Goal: Task Accomplishment & Management: Use online tool/utility

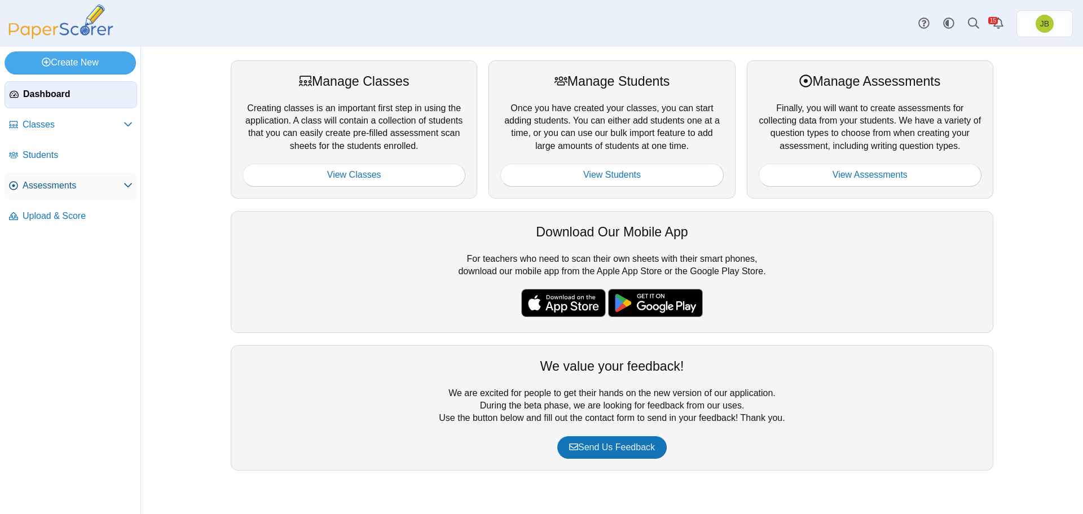
click at [63, 184] on span "Assessments" at bounding box center [73, 185] width 101 height 12
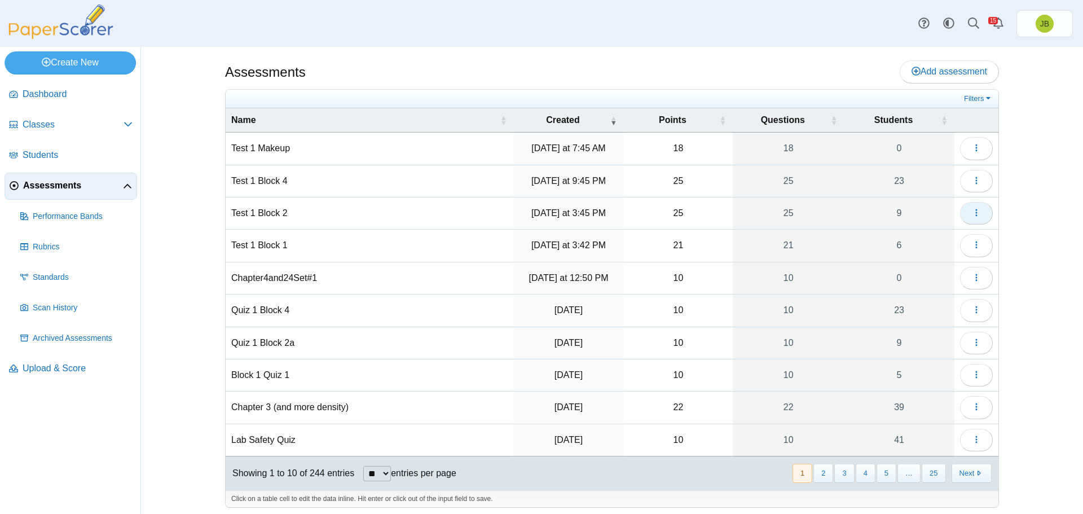
click at [974, 217] on span "button" at bounding box center [976, 213] width 9 height 10
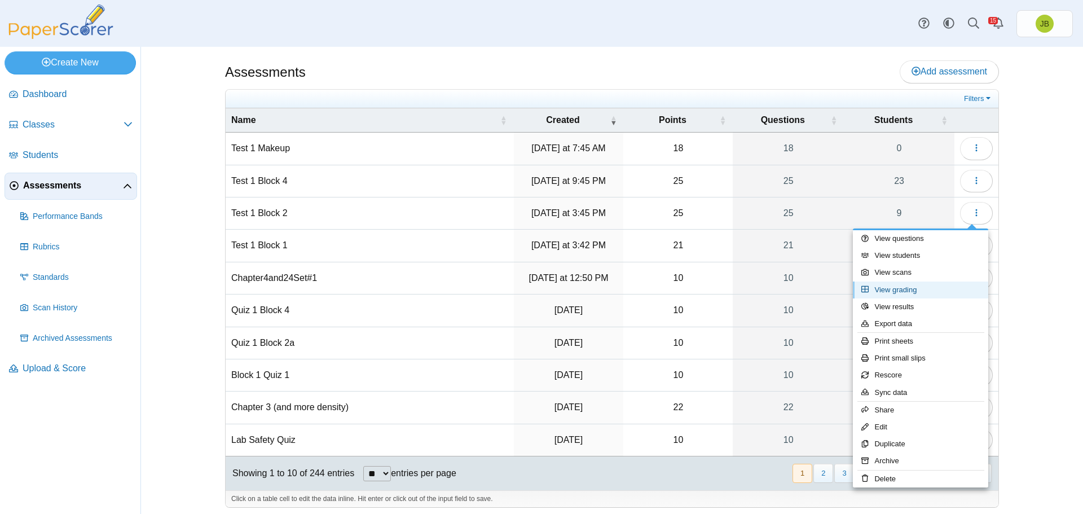
click at [893, 293] on link "View grading" at bounding box center [920, 290] width 135 height 17
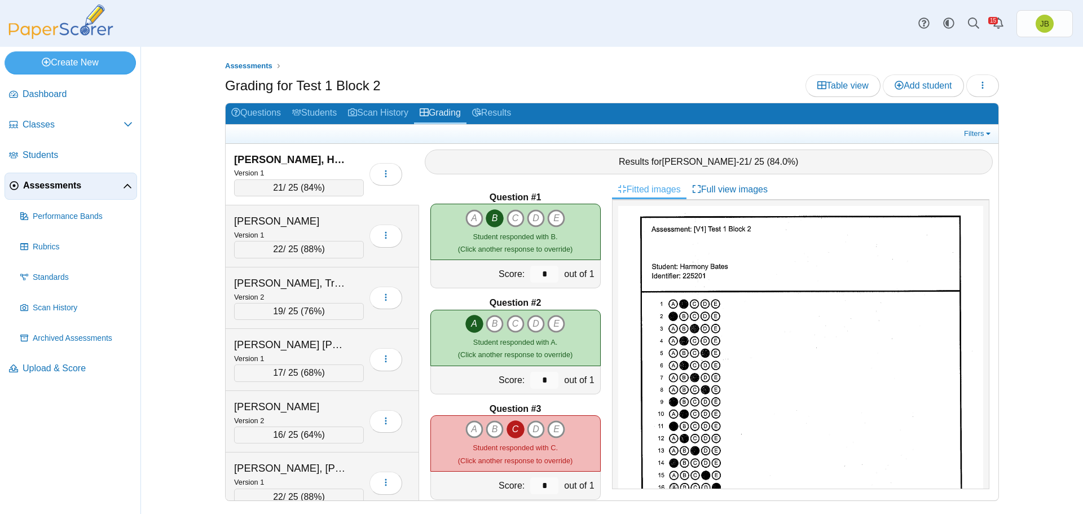
click at [52, 187] on span "Assessments" at bounding box center [73, 185] width 100 height 12
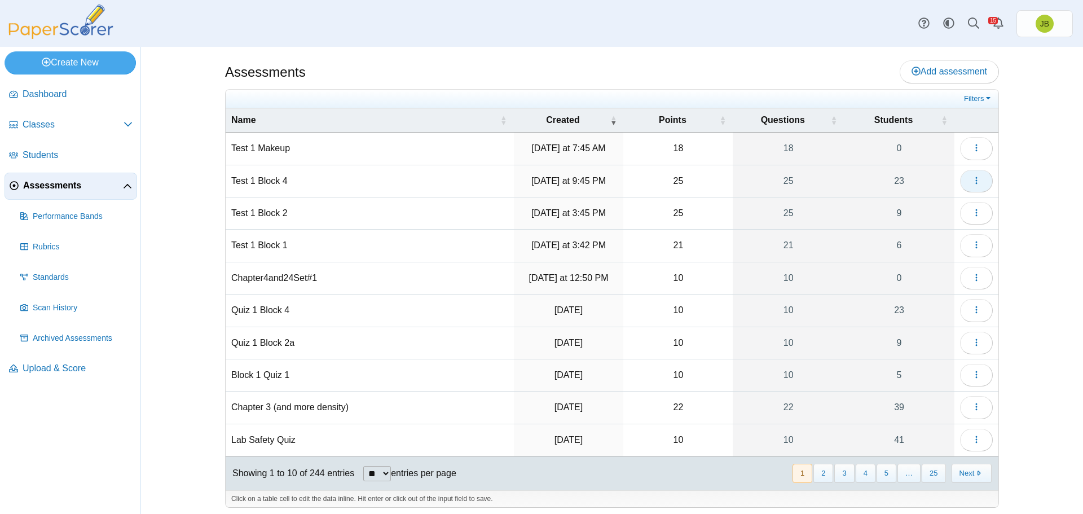
click at [978, 182] on button "button" at bounding box center [976, 181] width 33 height 23
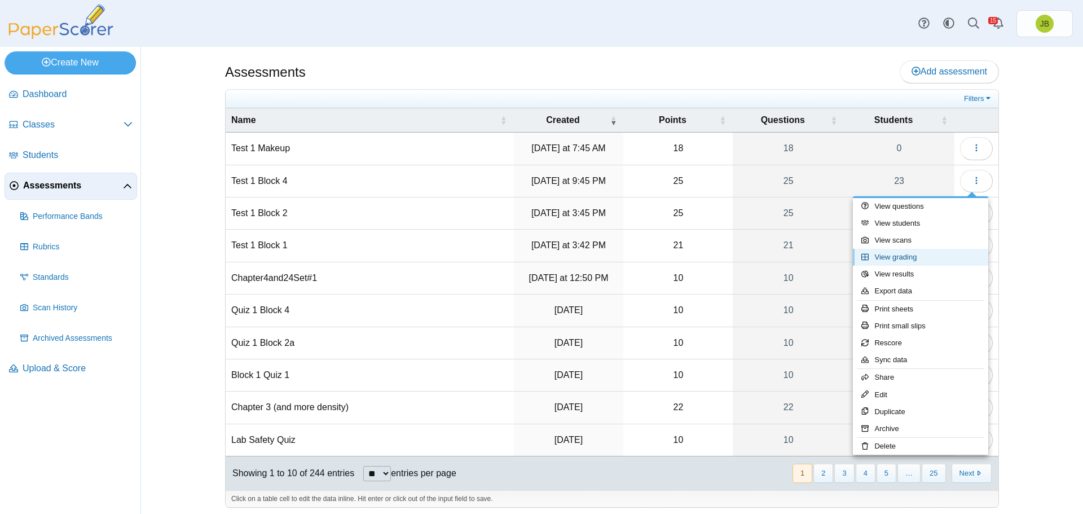
click at [894, 257] on link "View grading" at bounding box center [920, 257] width 135 height 17
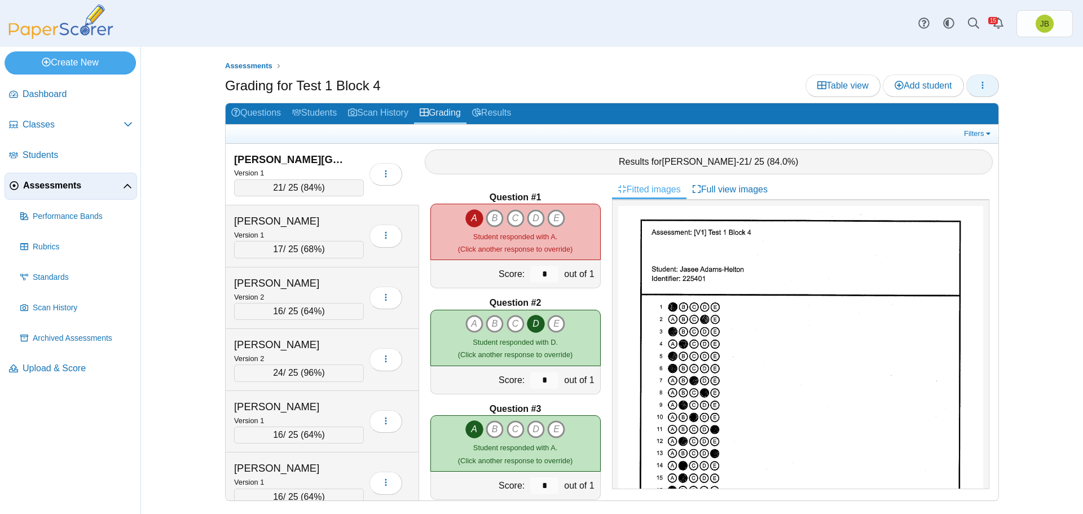
click at [991, 84] on button "button" at bounding box center [983, 85] width 33 height 23
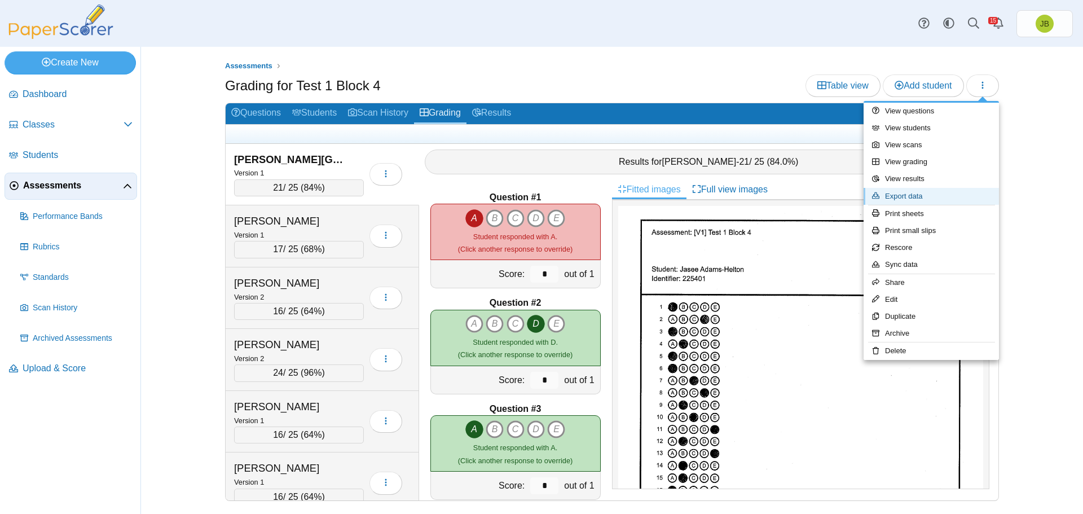
click at [898, 199] on link "Export data" at bounding box center [931, 196] width 135 height 17
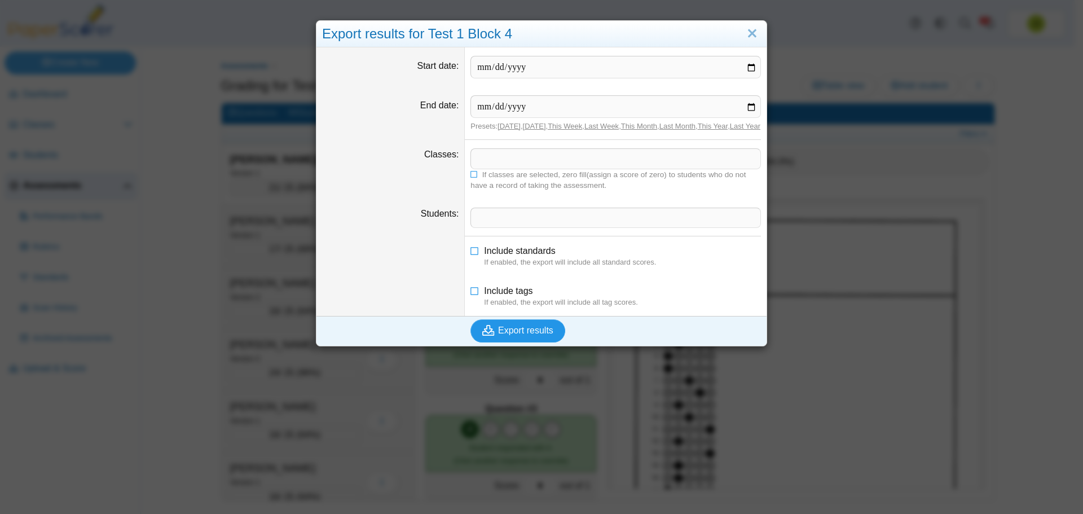
click at [521, 335] on span "Export results" at bounding box center [525, 331] width 55 height 10
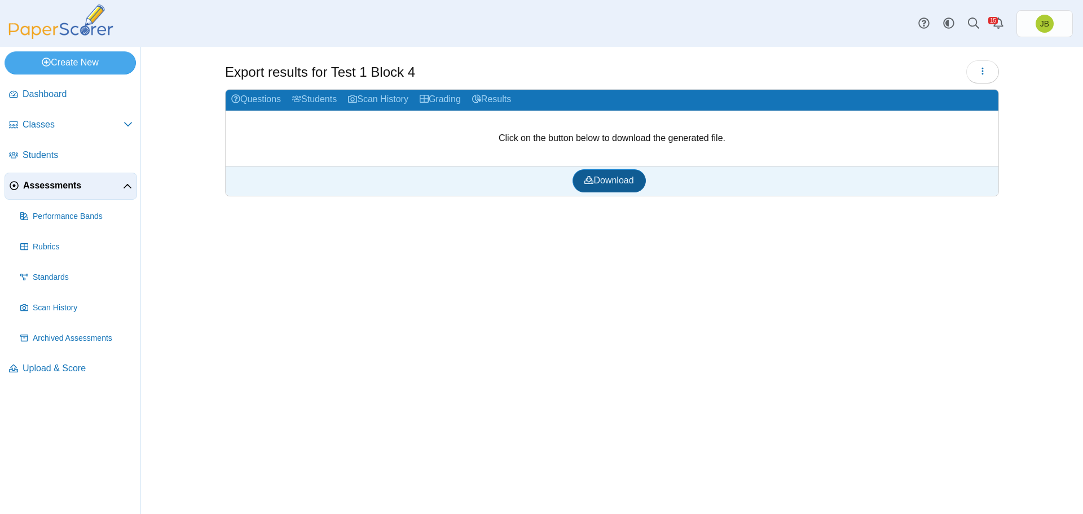
click at [621, 184] on span "Download" at bounding box center [609, 180] width 49 height 10
click at [59, 190] on span "Assessments" at bounding box center [73, 185] width 100 height 12
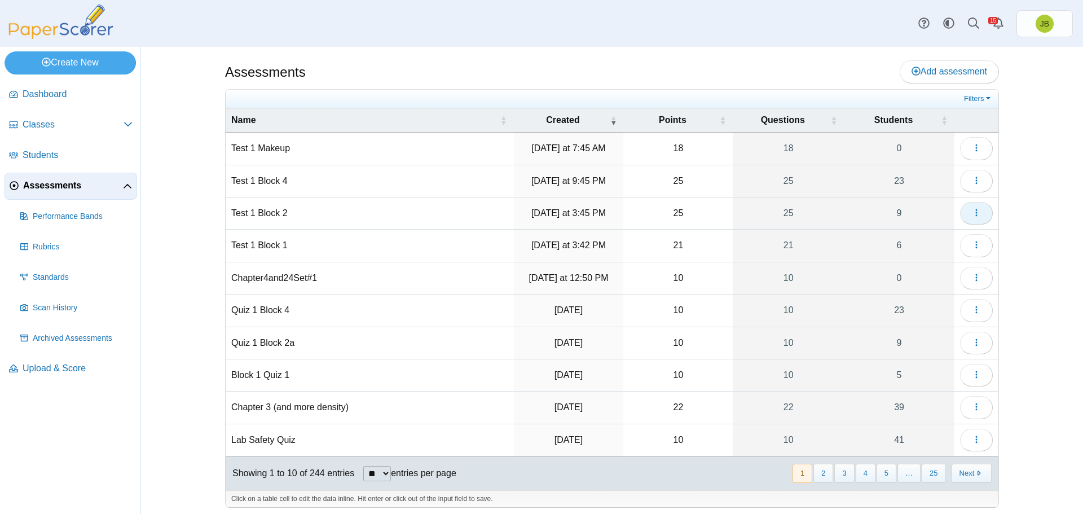
click at [974, 218] on span "button" at bounding box center [976, 213] width 9 height 10
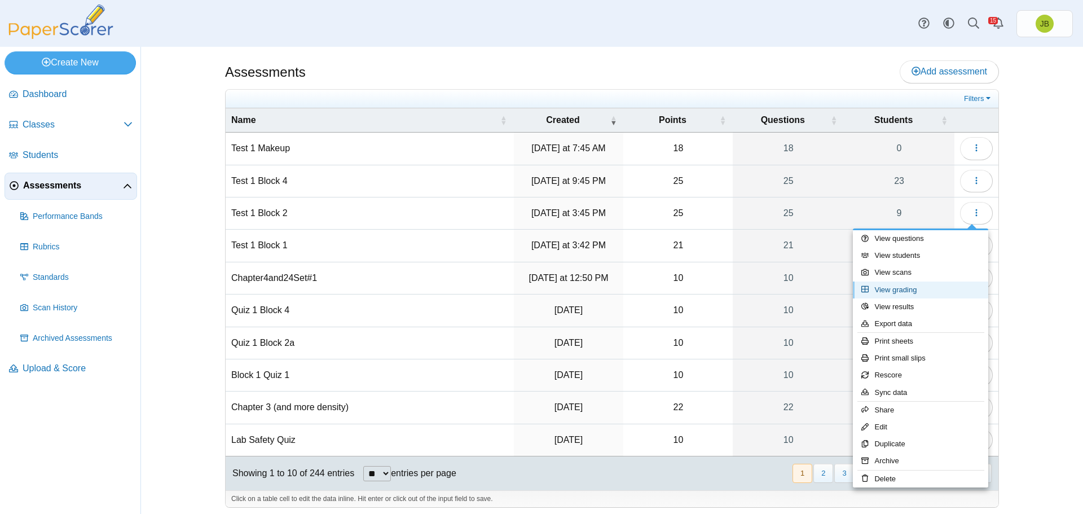
click at [883, 289] on link "View grading" at bounding box center [920, 290] width 135 height 17
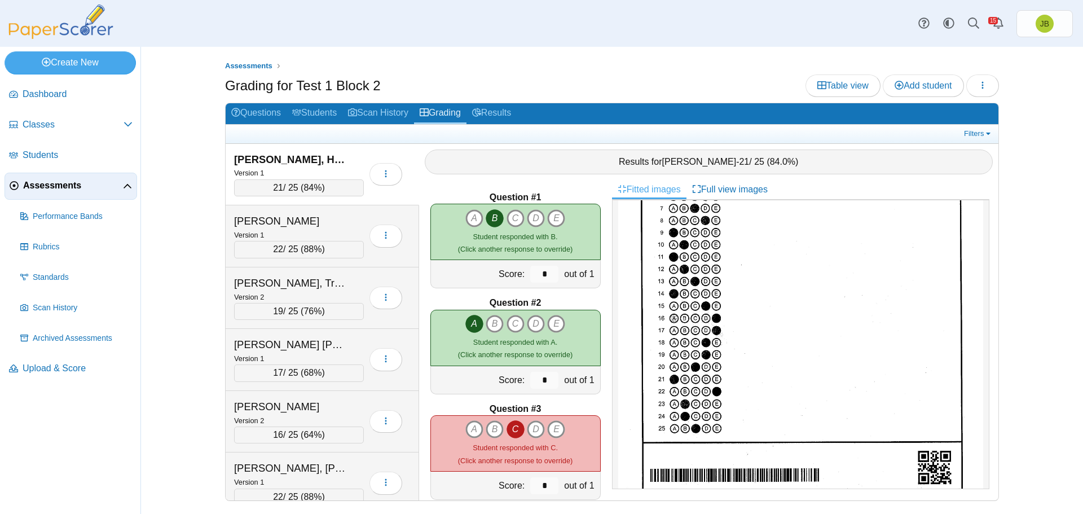
scroll to position [188, 0]
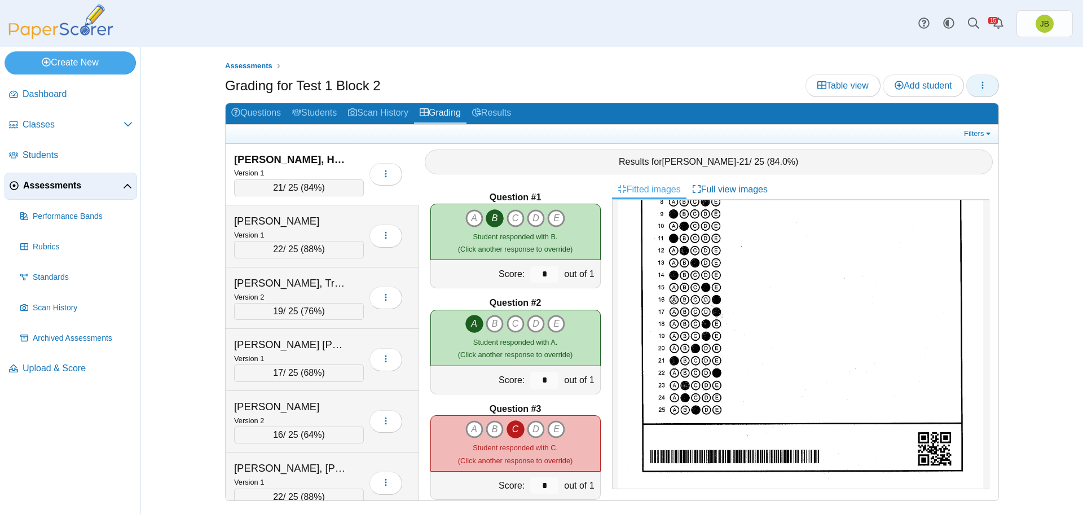
click at [987, 90] on button "button" at bounding box center [983, 85] width 33 height 23
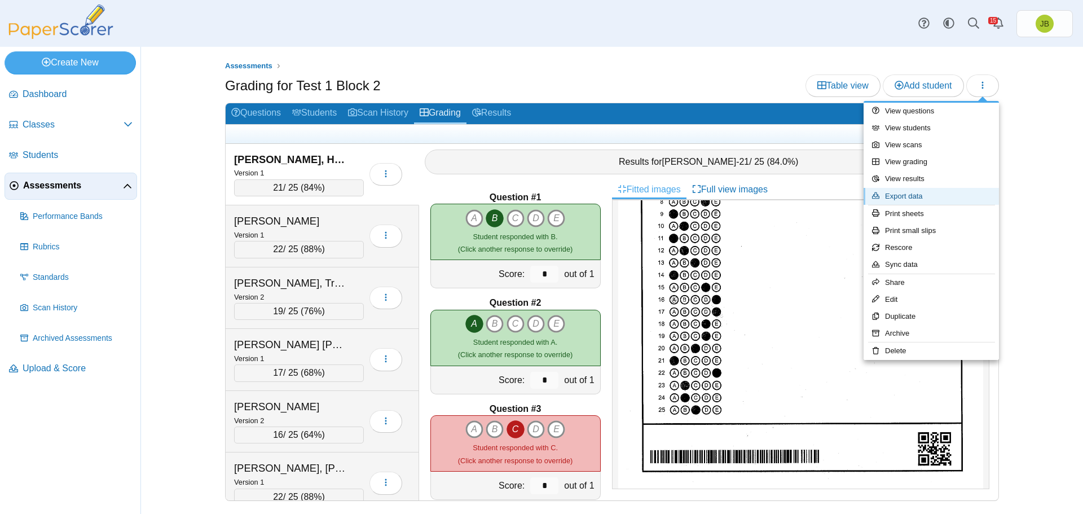
click at [903, 196] on link "Export data" at bounding box center [931, 196] width 135 height 17
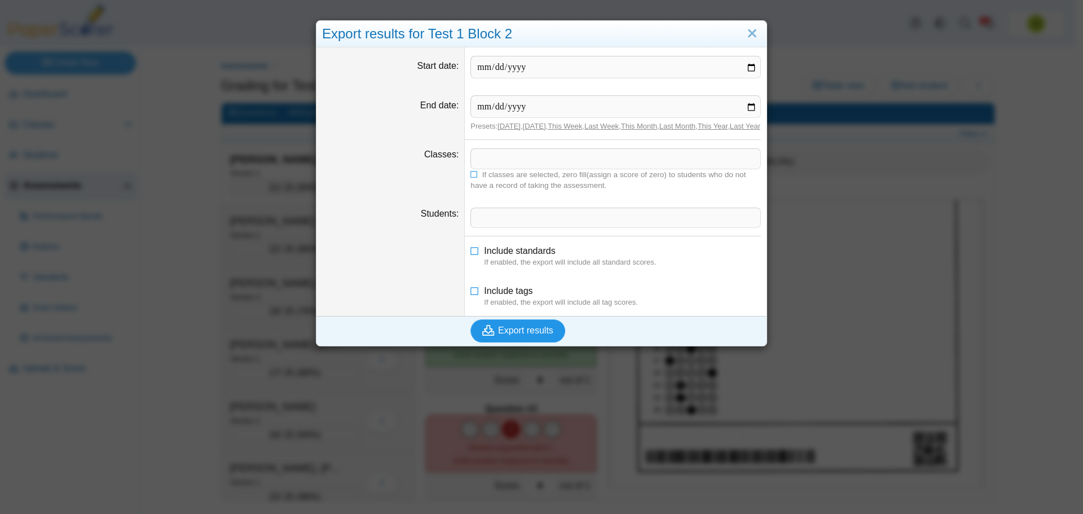
click at [514, 335] on span "Export results" at bounding box center [525, 331] width 55 height 10
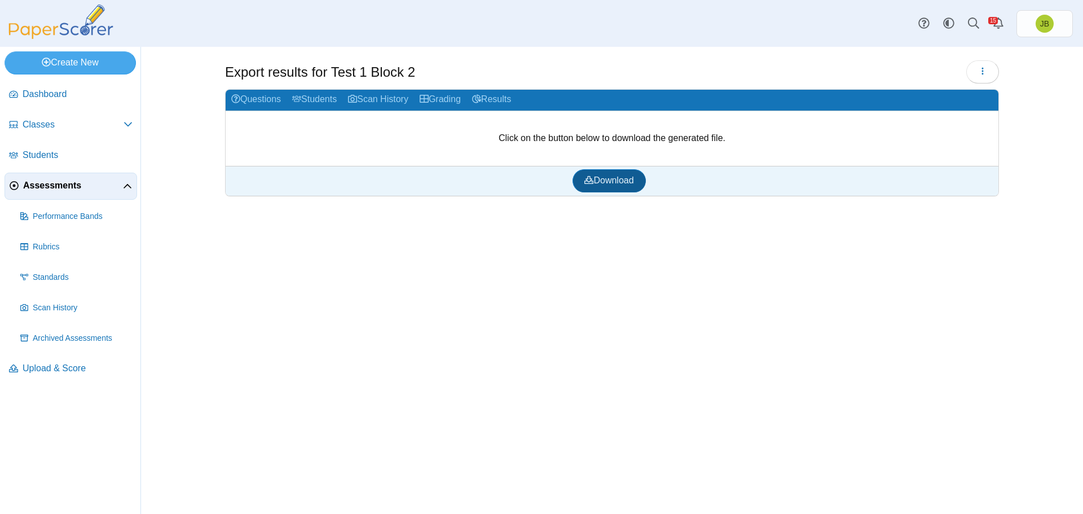
click at [632, 185] on span "Download" at bounding box center [609, 180] width 49 height 10
click at [767, 12] on div "Dashboard Classes Archived classes Students Assessments" at bounding box center [541, 23] width 1083 height 47
